Goal: Go to known website: Access a specific website the user already knows

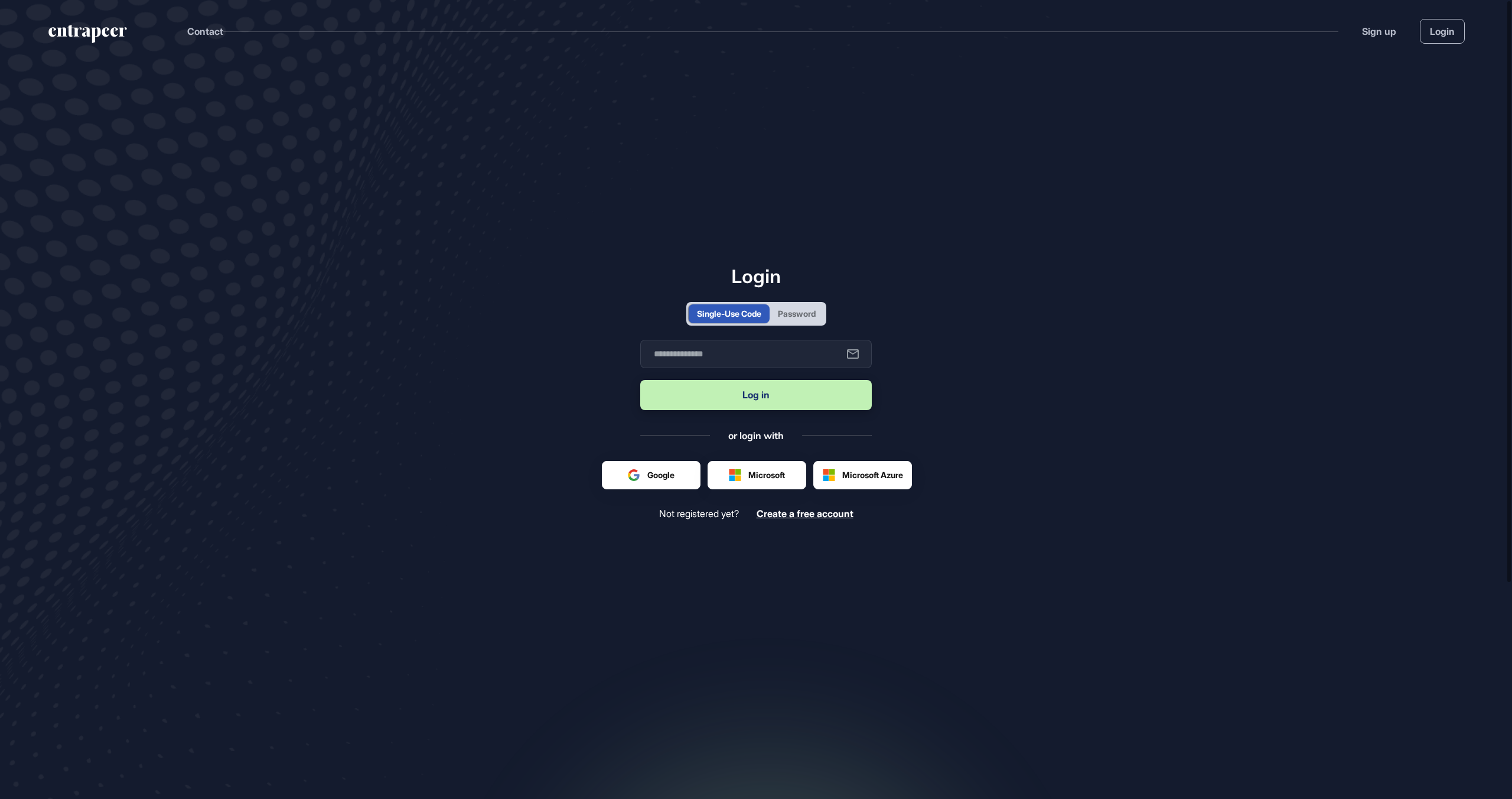
scroll to position [1, 1]
click at [862, 479] on div at bounding box center [862, 475] width 97 height 27
click at [882, 472] on div at bounding box center [862, 475] width 97 height 27
click at [901, 479] on div at bounding box center [862, 475] width 97 height 27
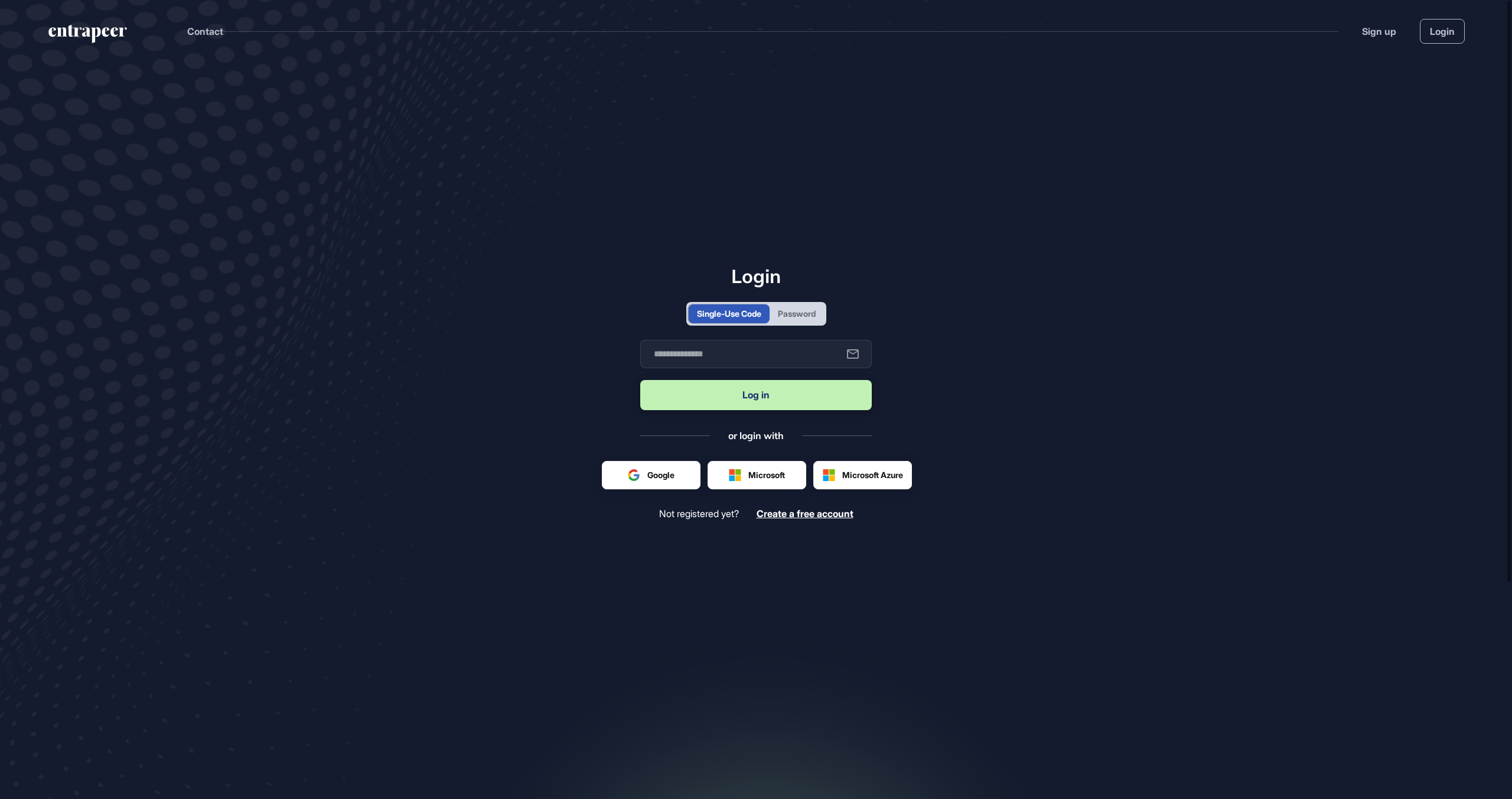
click at [899, 479] on div at bounding box center [862, 475] width 97 height 27
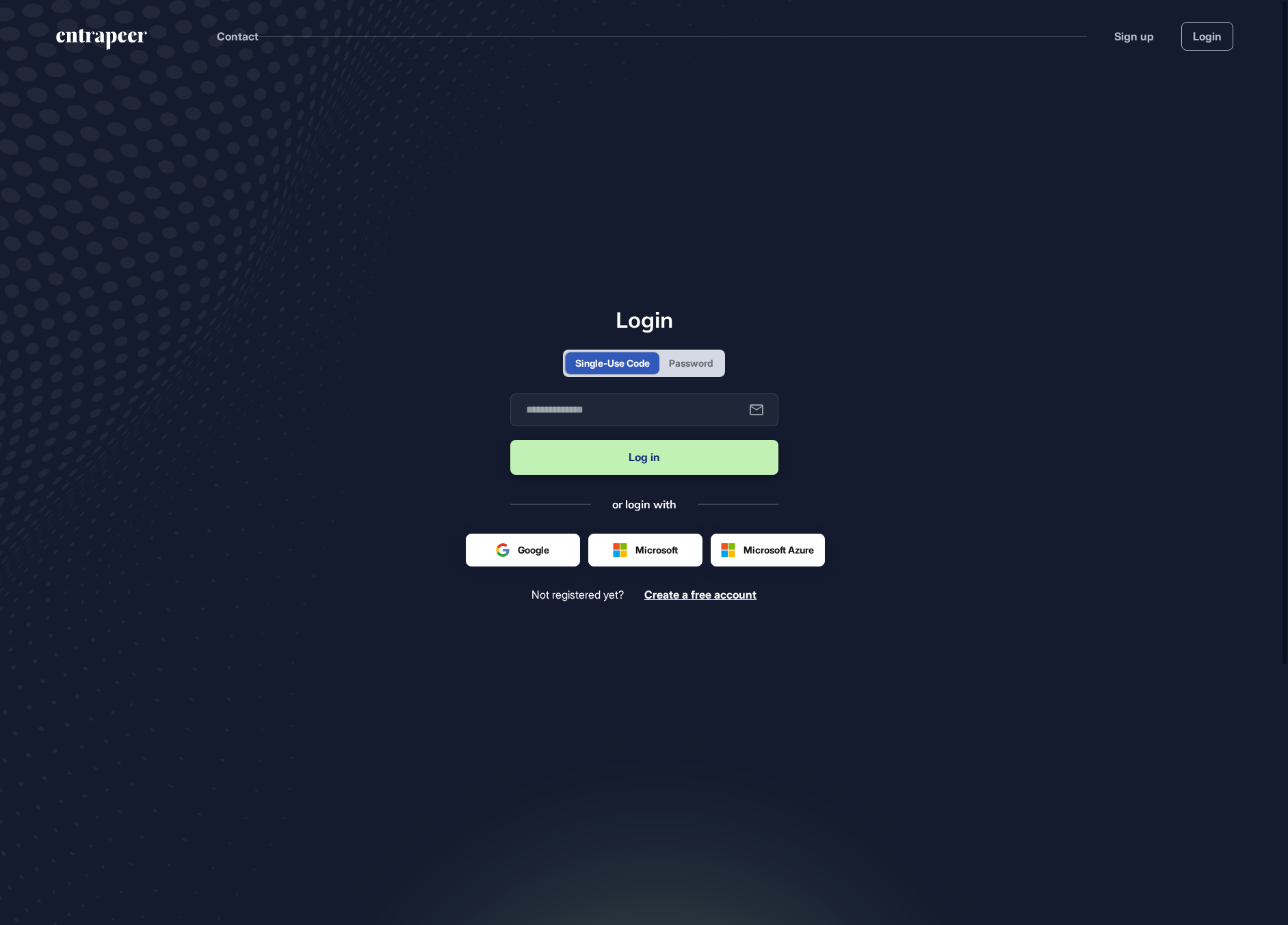
scroll to position [925, 1288]
click at [811, 553] on div at bounding box center [767, 550] width 113 height 32
click at [653, 560] on div at bounding box center [645, 550] width 113 height 32
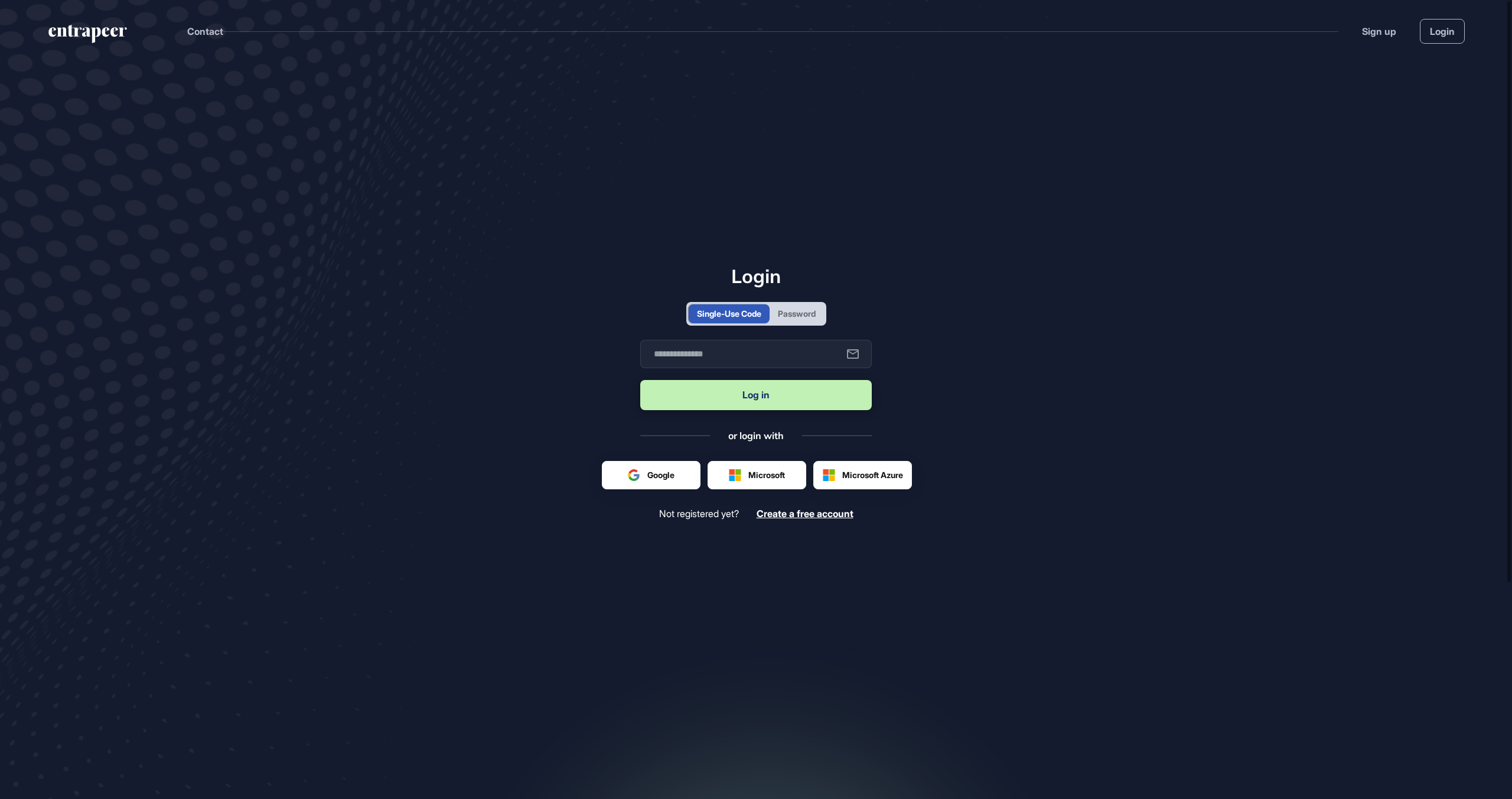
scroll to position [1, 1]
